Goal: Information Seeking & Learning: Find specific fact

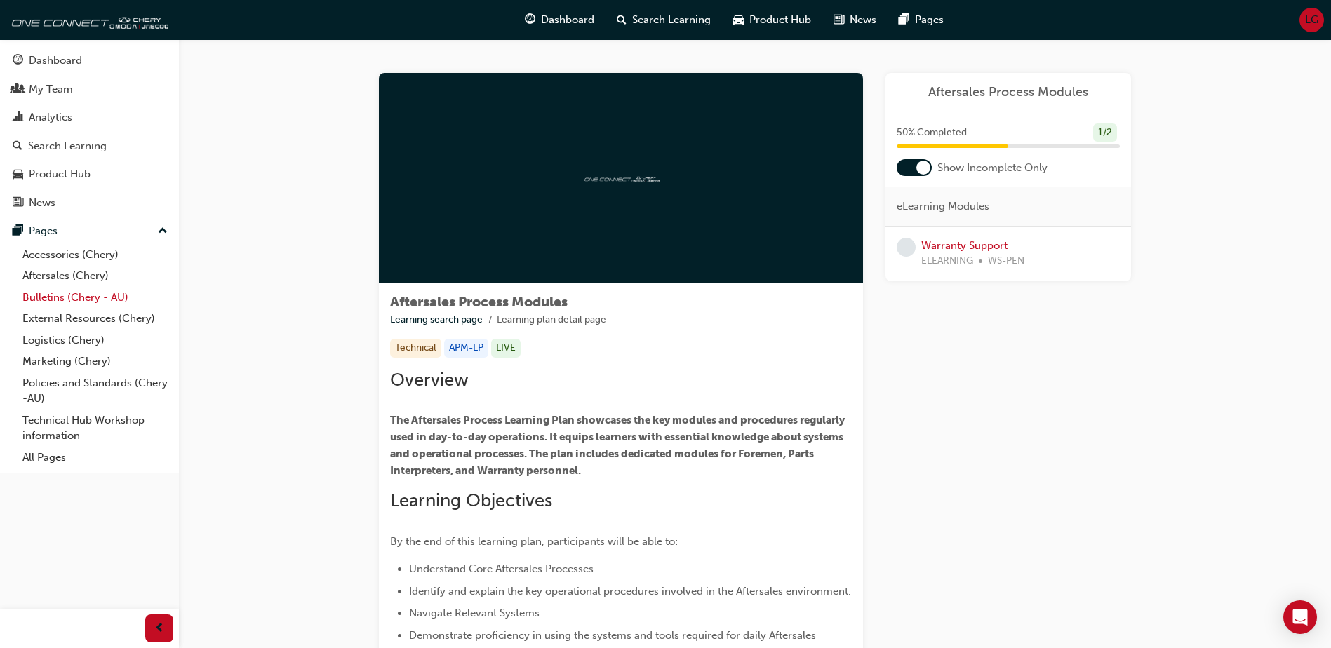
click at [55, 295] on link "Bulletins (Chery - AU)" at bounding box center [95, 298] width 156 height 22
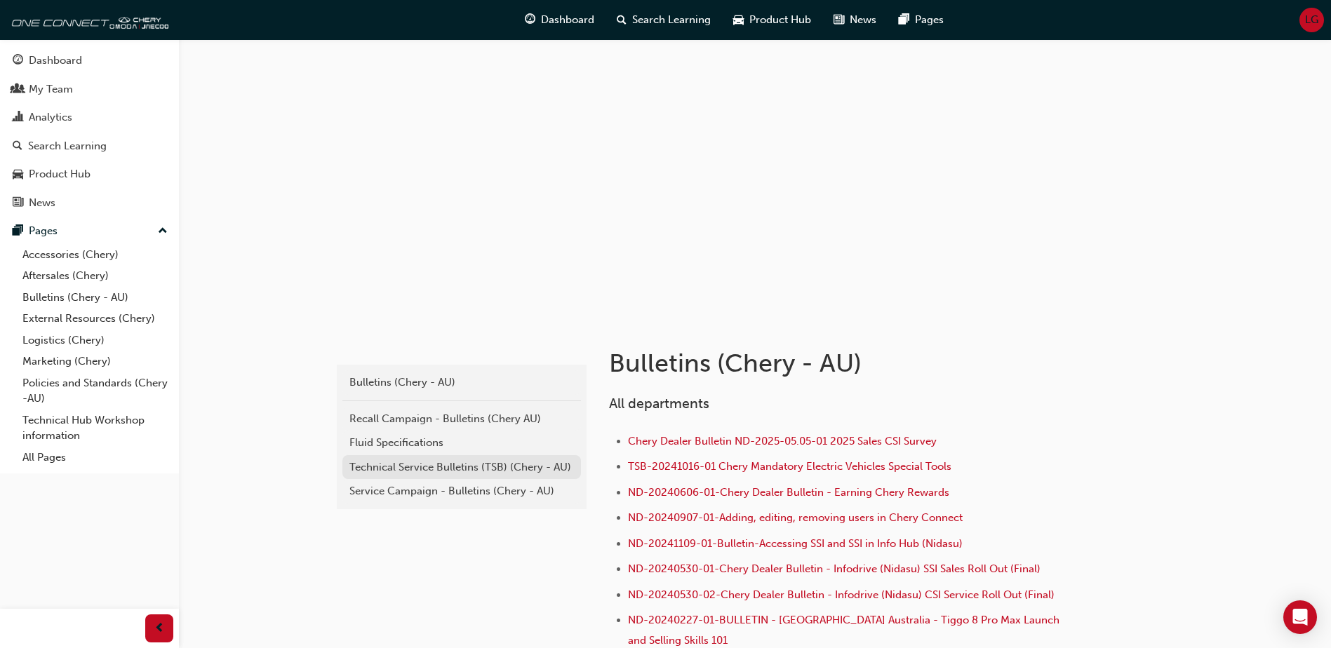
click at [392, 461] on div "Technical Service Bulletins (TSB) (Chery - AU)" at bounding box center [461, 468] width 225 height 16
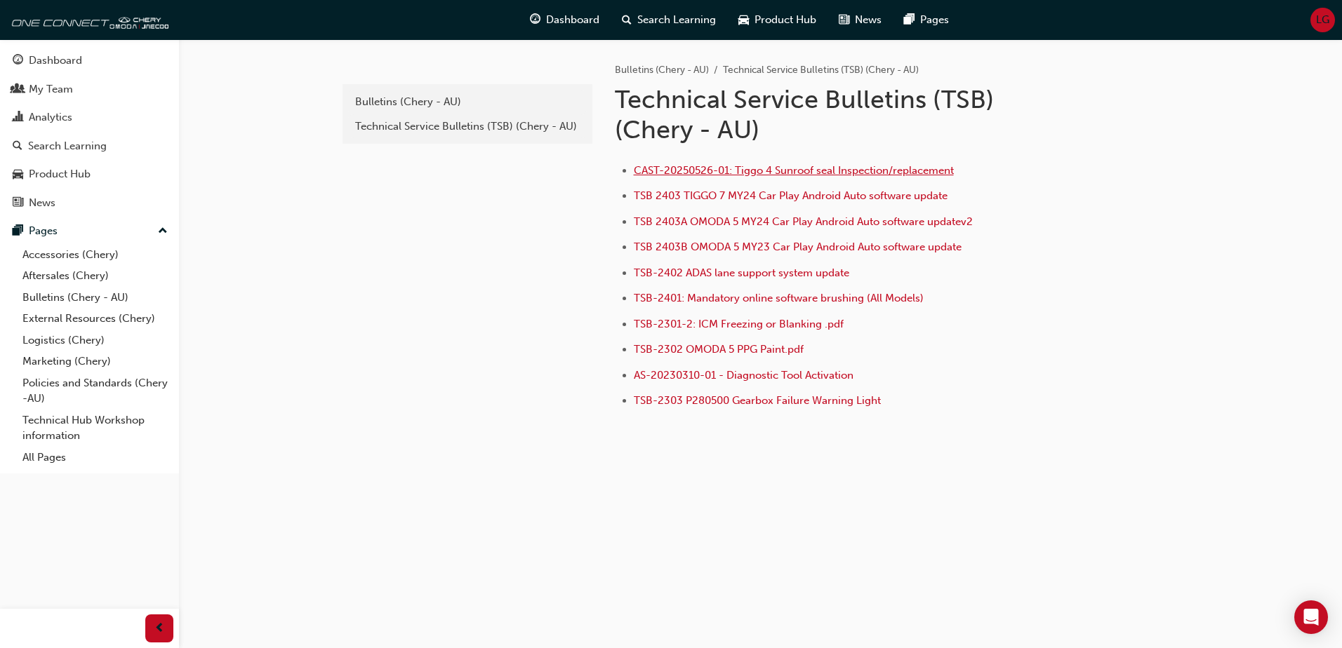
click at [755, 169] on span "CAST-20250526-01: Tiggo 4 Sunroof seal Inspection/replacement" at bounding box center [794, 170] width 320 height 13
